Goal: Check status: Check status

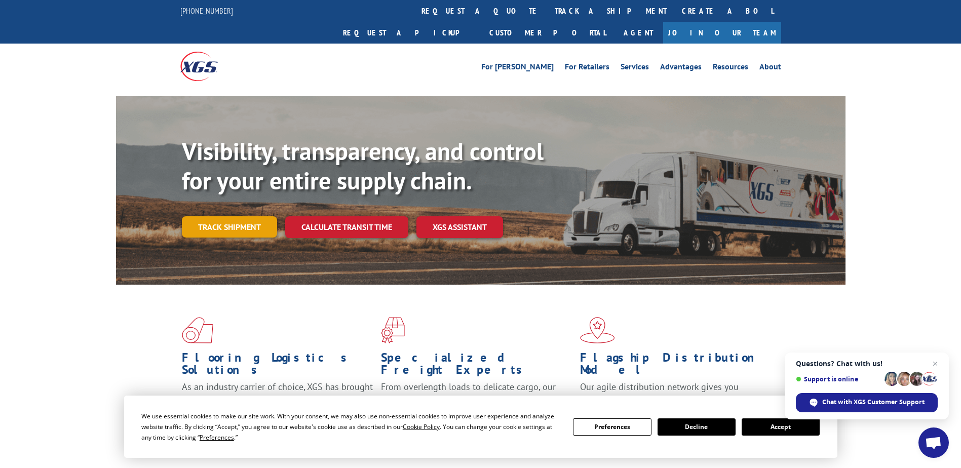
click at [244, 216] on link "Track shipment" at bounding box center [229, 226] width 95 height 21
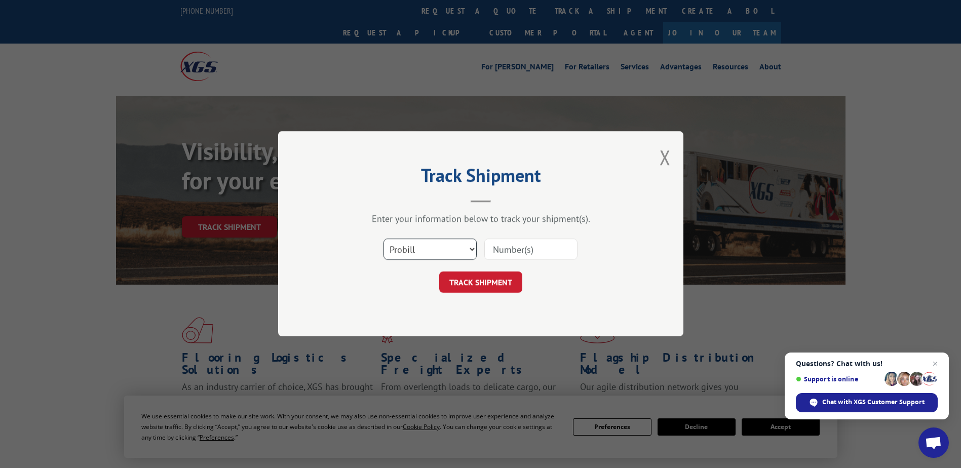
click at [439, 250] on select "Select category... Probill BOL PO" at bounding box center [430, 249] width 93 height 21
click at [384, 239] on select "Select category... Probill BOL PO" at bounding box center [430, 249] width 93 height 21
click at [522, 249] on input at bounding box center [530, 249] width 93 height 21
click at [519, 249] on input at bounding box center [530, 249] width 93 height 21
paste input "17629900"
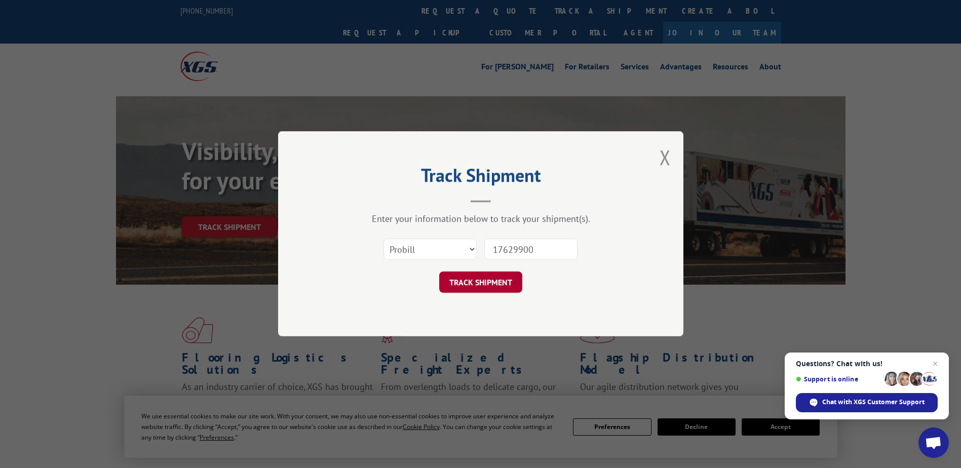
type input "17629900"
click at [509, 282] on button "TRACK SHIPMENT" at bounding box center [480, 282] width 83 height 21
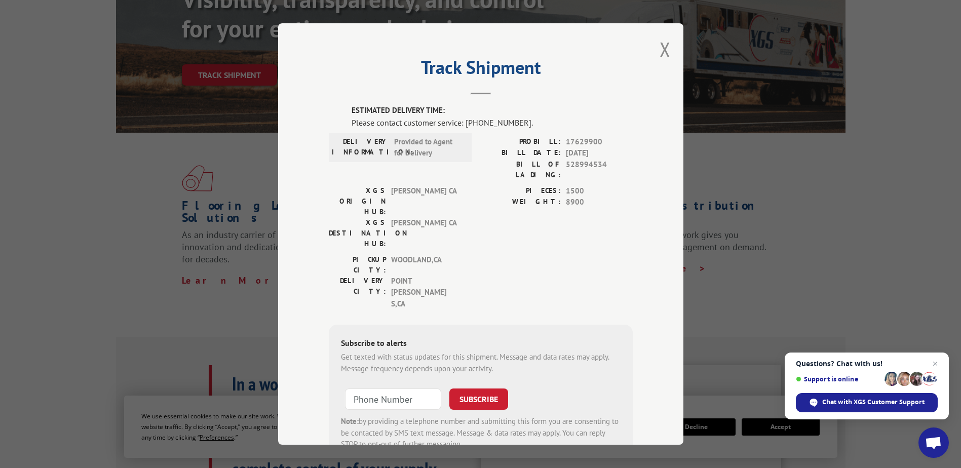
click at [668, 56] on div "Track Shipment ESTIMATED DELIVERY TIME: Please contact customer service: [PHONE…" at bounding box center [480, 234] width 405 height 422
click at [661, 53] on button "Close modal" at bounding box center [665, 49] width 11 height 27
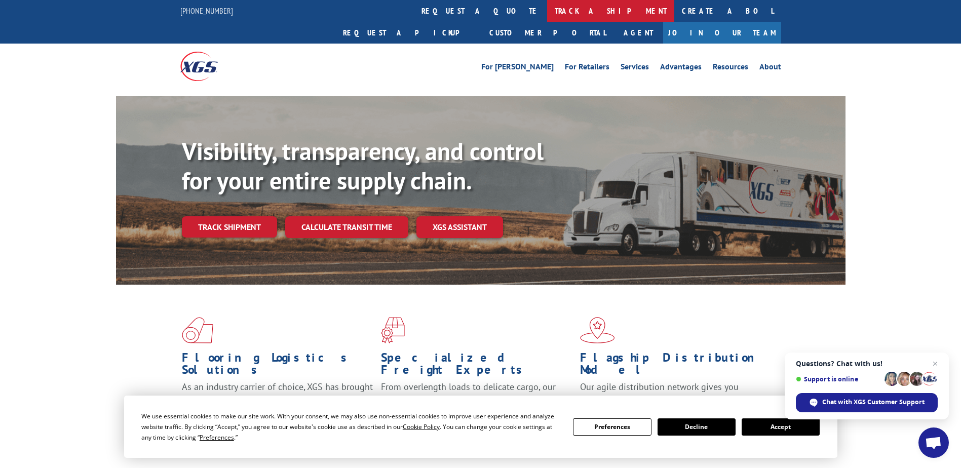
click at [547, 17] on link "track a shipment" at bounding box center [610, 11] width 127 height 22
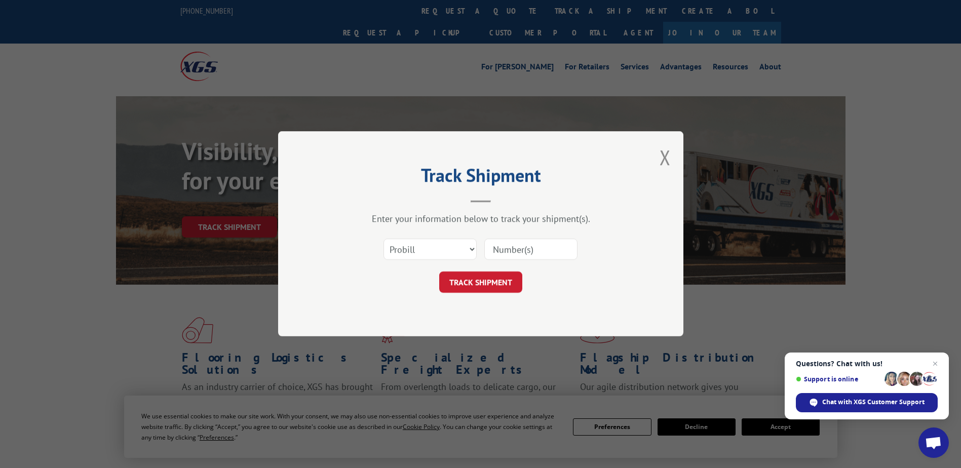
click at [533, 252] on input at bounding box center [530, 249] width 93 height 21
paste input "17629900"
type input "17629900"
click at [515, 276] on button "TRACK SHIPMENT" at bounding box center [480, 282] width 83 height 21
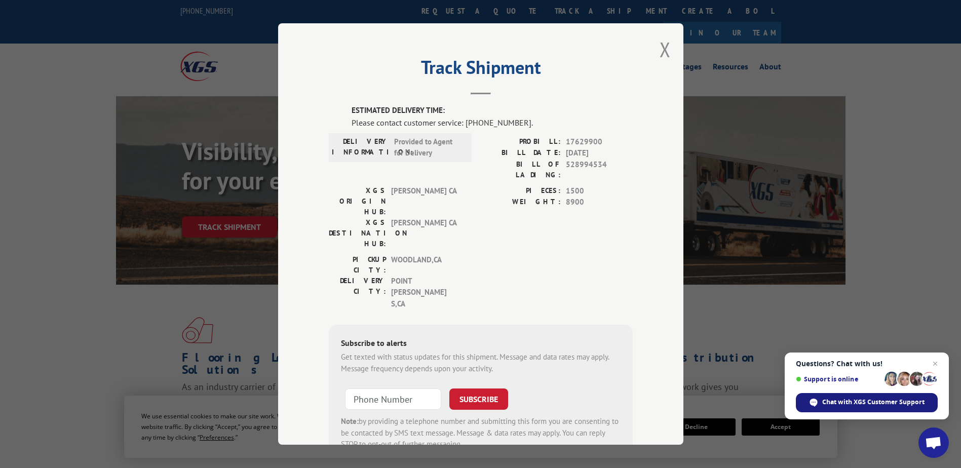
click at [829, 402] on span "Chat with XGS Customer Support" at bounding box center [874, 402] width 102 height 9
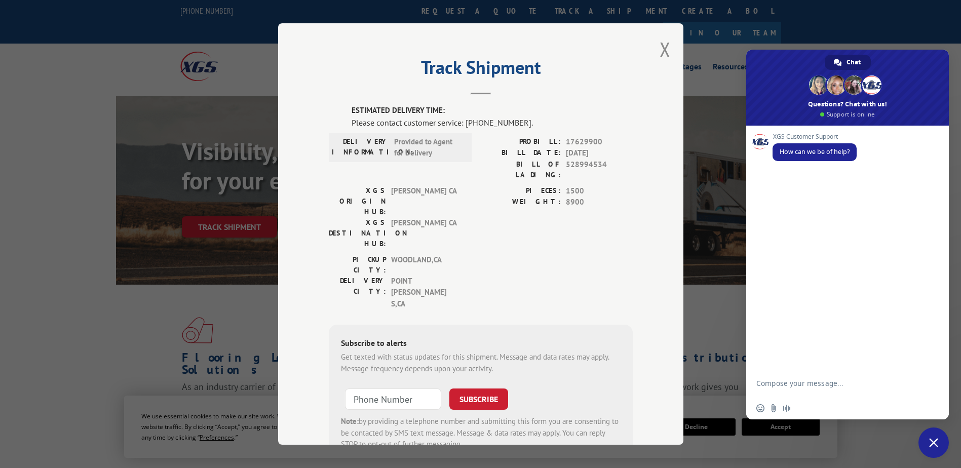
click at [856, 379] on textarea "Compose your message..." at bounding box center [837, 388] width 160 height 18
type textarea "hello, i need to track a delivery update"
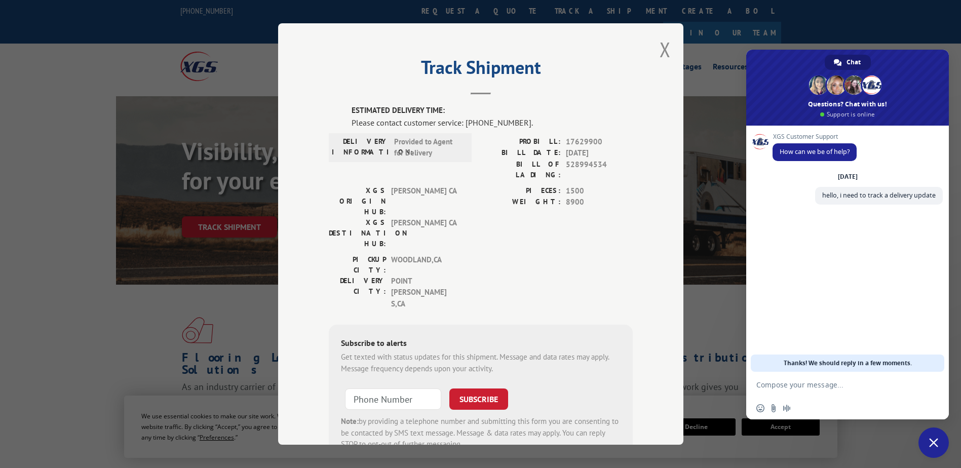
click at [888, 391] on form at bounding box center [837, 385] width 160 height 27
click at [833, 385] on textarea "Compose your message..." at bounding box center [837, 385] width 160 height 9
paste textarea "17629900"
type textarea "17629900"
click at [660, 51] on button "Close modal" at bounding box center [665, 49] width 11 height 27
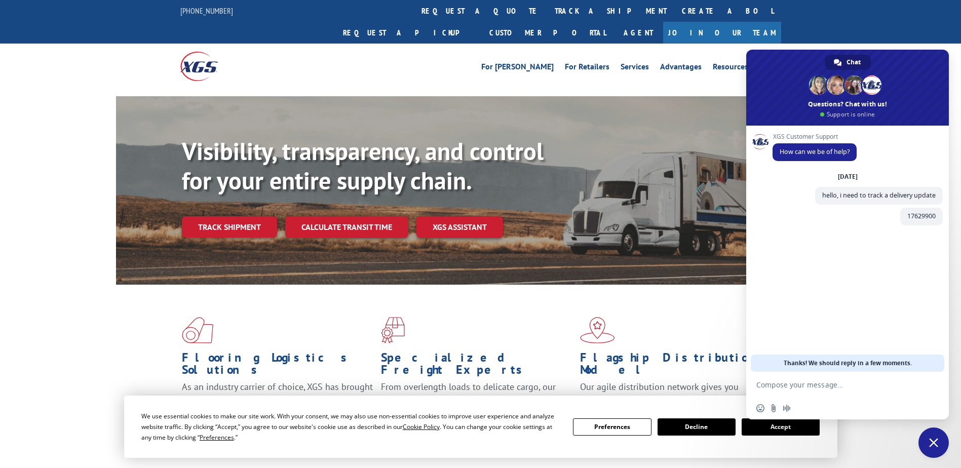
click at [797, 385] on textarea "Compose your message..." at bounding box center [837, 385] width 160 height 9
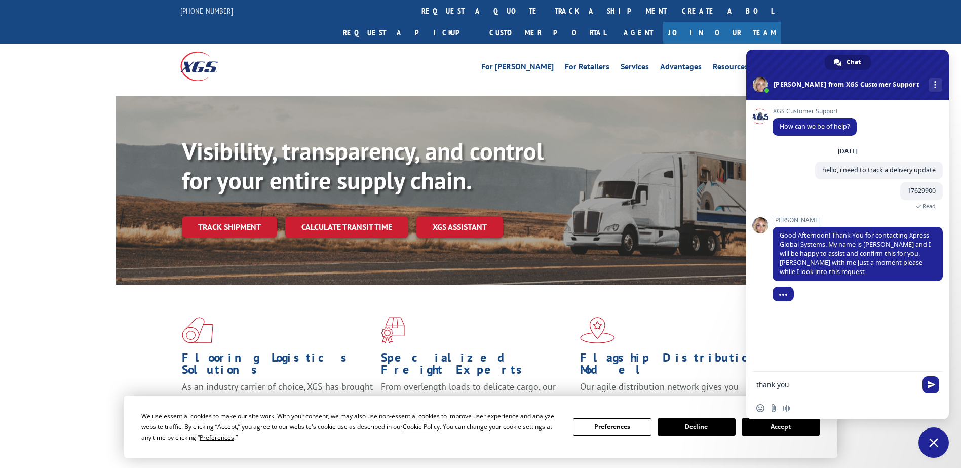
type textarea "thank you"
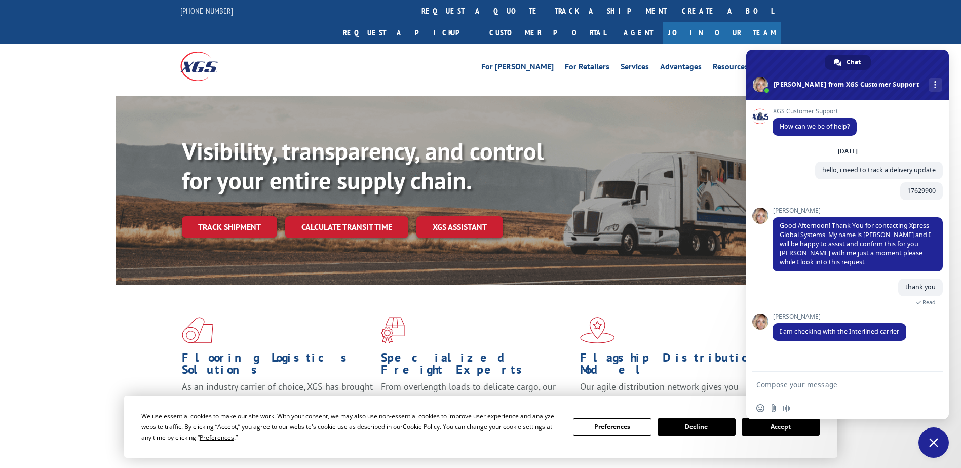
click at [820, 381] on textarea "Compose your message..." at bounding box center [837, 385] width 160 height 9
type textarea "sounds good"
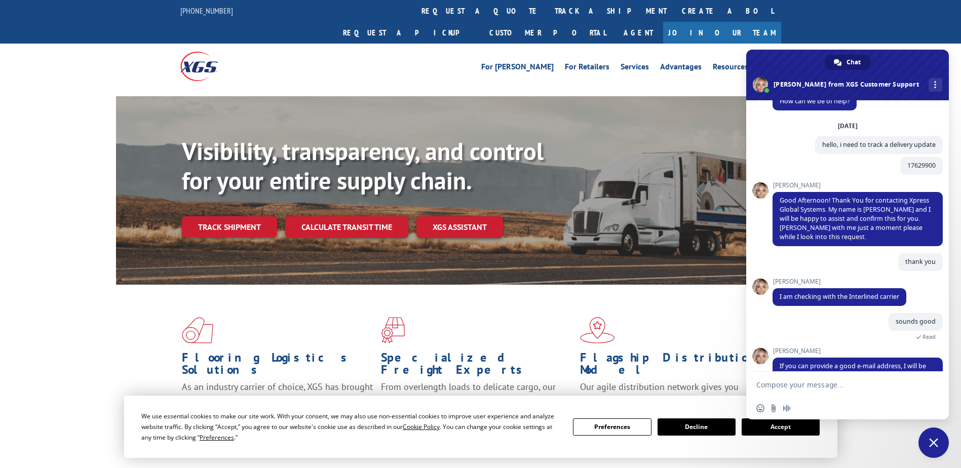
scroll to position [50, 0]
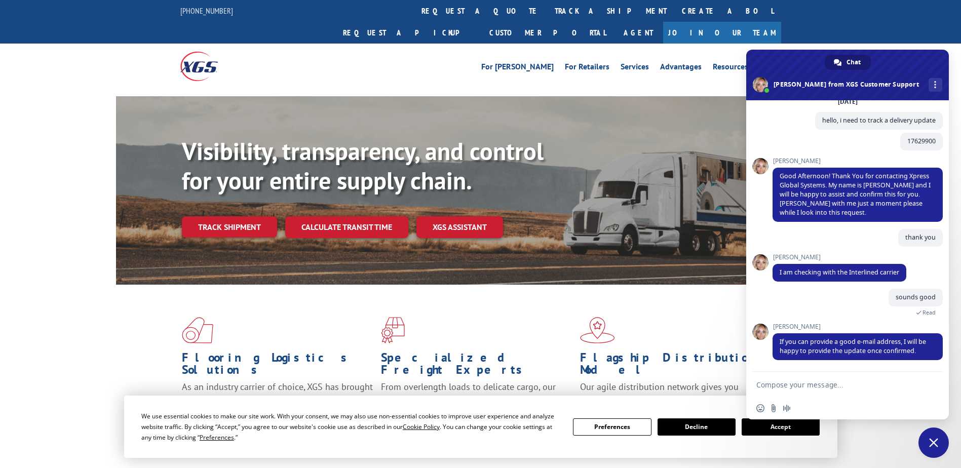
click at [845, 388] on textarea "Compose your message..." at bounding box center [837, 385] width 160 height 9
click at [824, 382] on textarea "Compose your message..." at bounding box center [837, 385] width 160 height 9
click at [862, 386] on textarea "Compose your message..." at bounding box center [837, 385] width 160 height 9
type textarea "yes [EMAIL_ADDRESS][DOMAIN_NAME]"
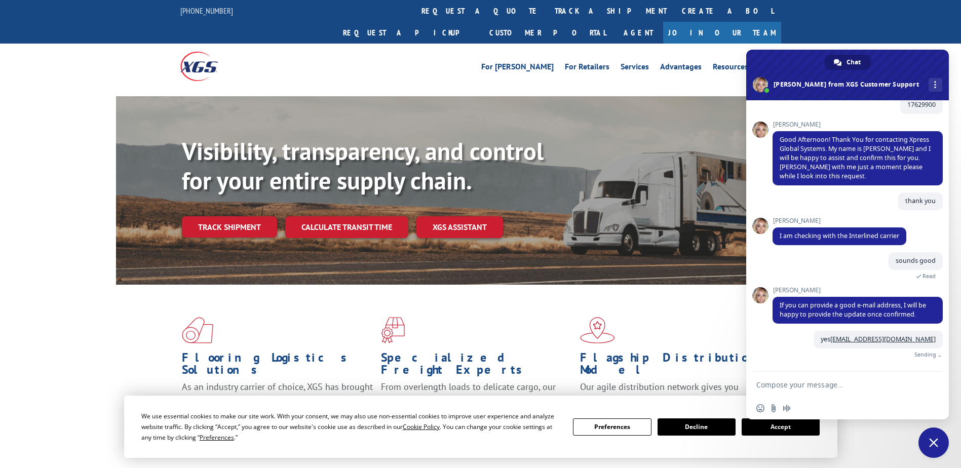
scroll to position [74, 0]
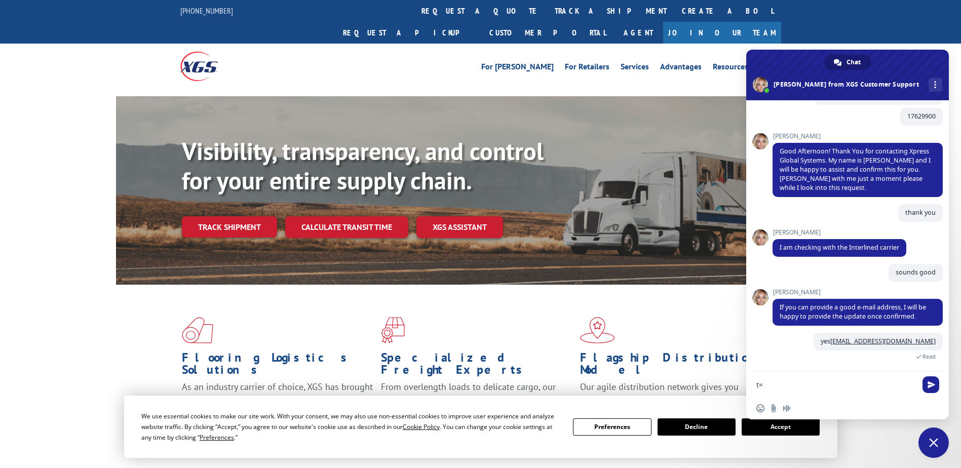
type textarea "t"
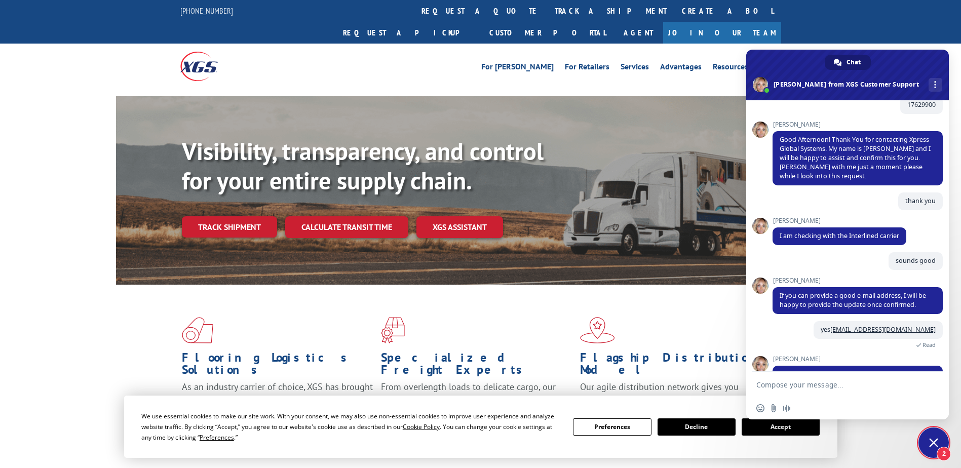
scroll to position [206, 0]
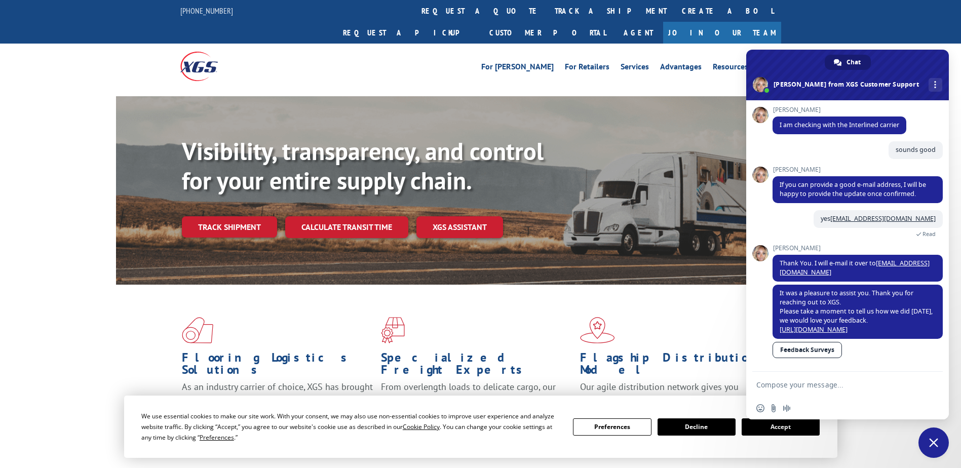
click at [839, 392] on form at bounding box center [837, 385] width 160 height 27
click at [839, 383] on textarea "Compose your message..." at bounding box center [837, 385] width 160 height 9
type textarea "thank you"
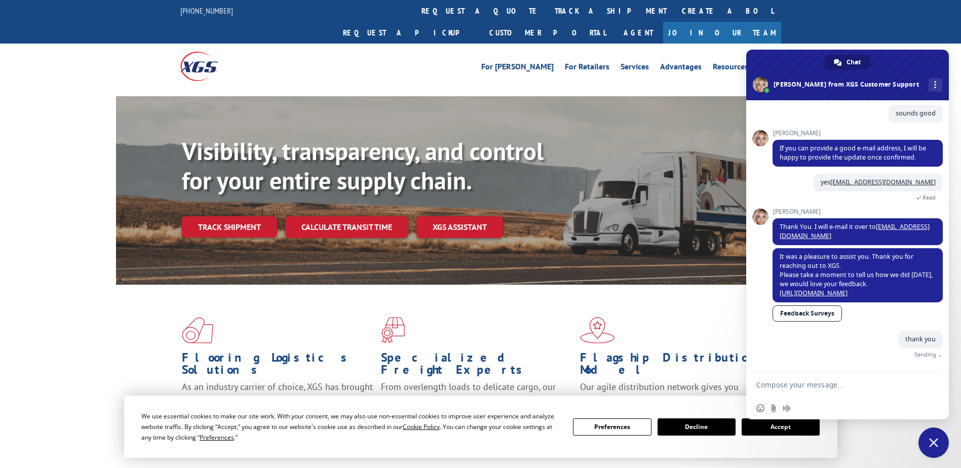
scroll to position [231, 0]
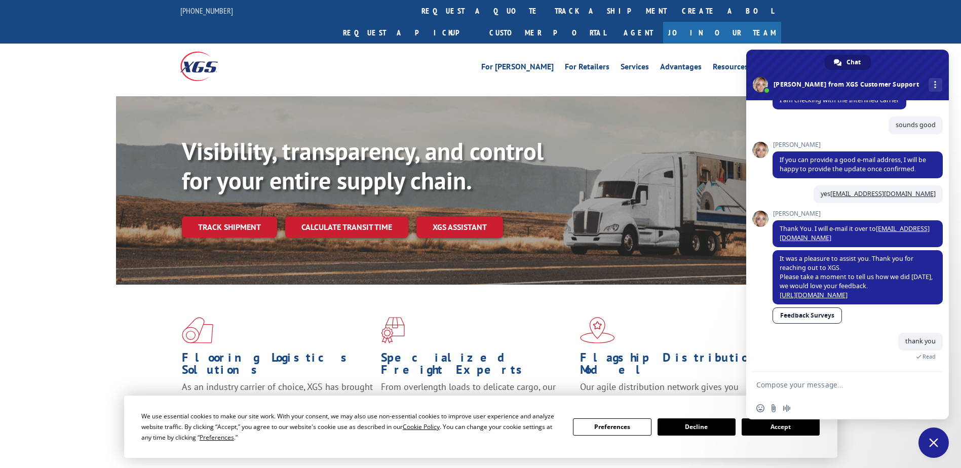
click at [668, 427] on button "Decline" at bounding box center [697, 427] width 78 height 17
